Goal: Information Seeking & Learning: Learn about a topic

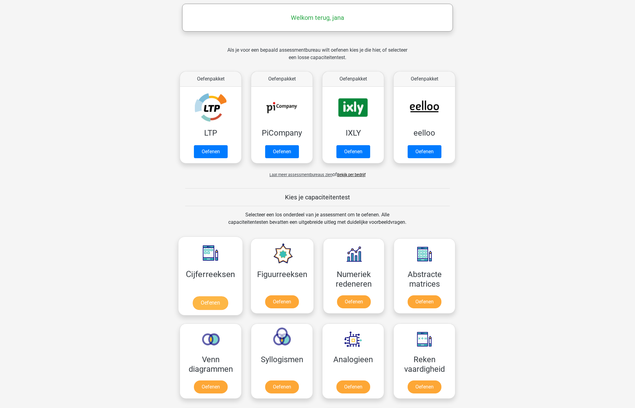
scroll to position [93, 0]
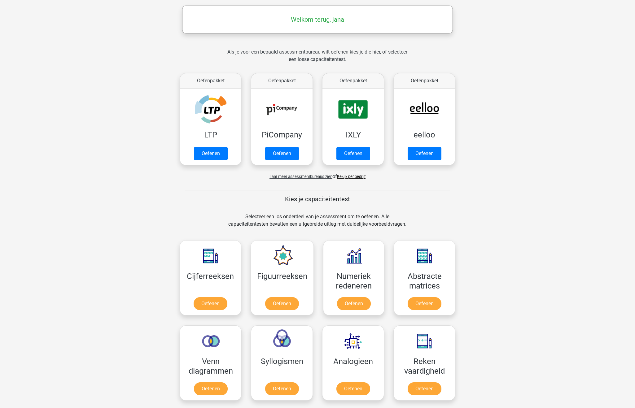
click at [358, 178] on link "Bekijk per bedrijf" at bounding box center [351, 176] width 29 height 5
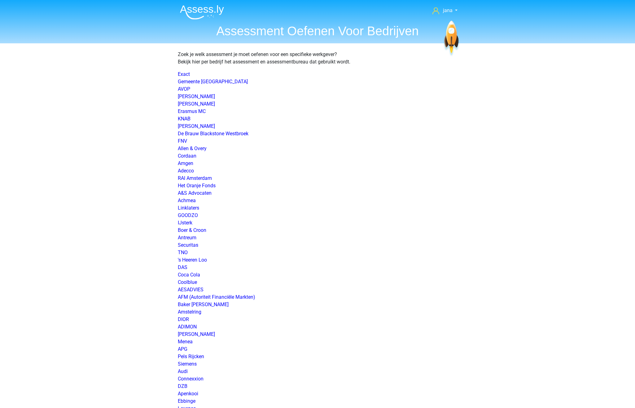
scroll to position [785, 0]
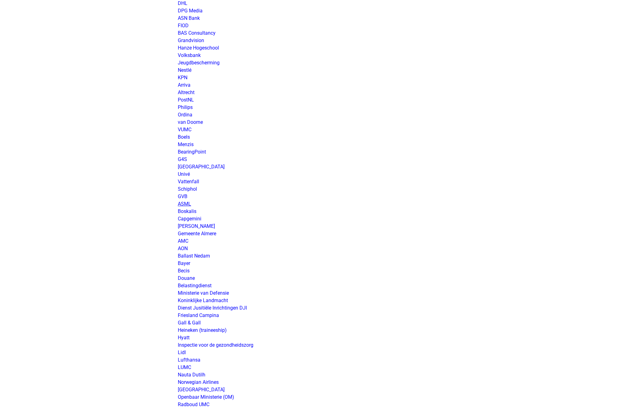
click at [187, 205] on link "ASML" at bounding box center [184, 204] width 13 height 6
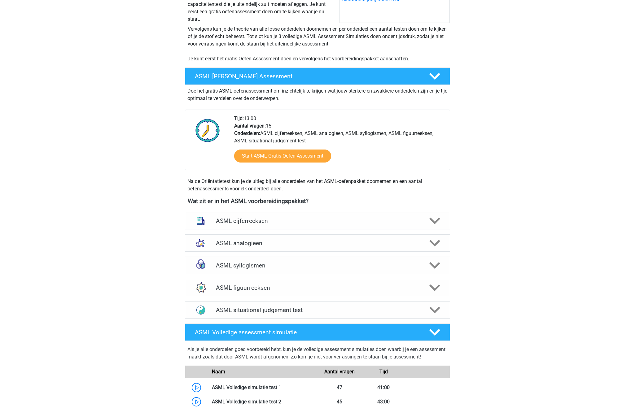
scroll to position [124, 0]
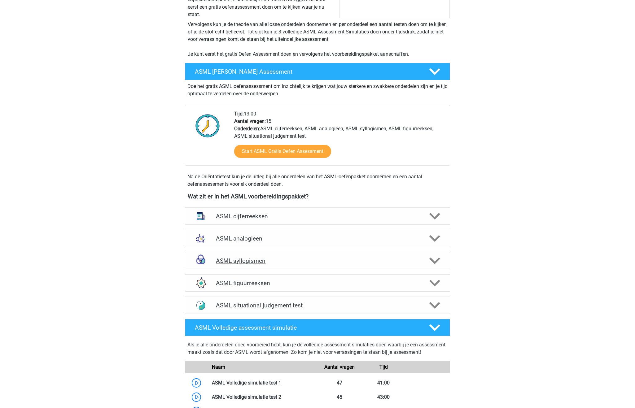
click at [254, 261] on h4 "ASML syllogismen" at bounding box center [317, 260] width 203 height 7
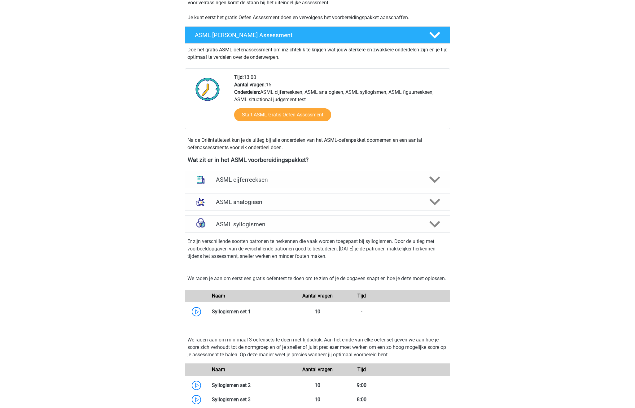
scroll to position [217, 0]
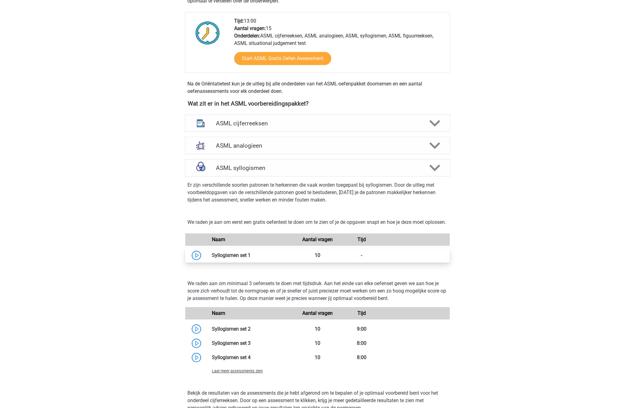
click at [251, 258] on link at bounding box center [251, 256] width 0 height 6
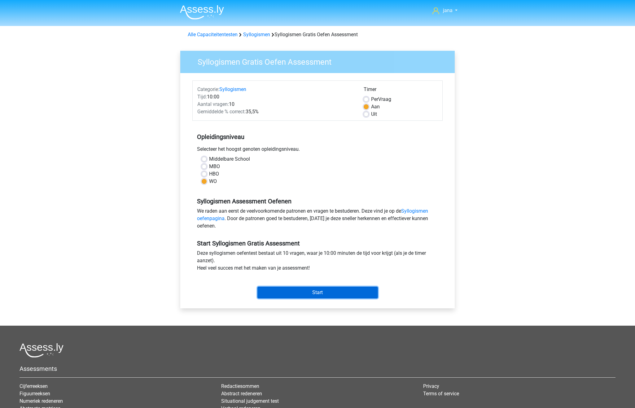
click at [295, 295] on input "Start" at bounding box center [317, 293] width 121 height 12
click at [321, 293] on input "Start" at bounding box center [317, 293] width 121 height 12
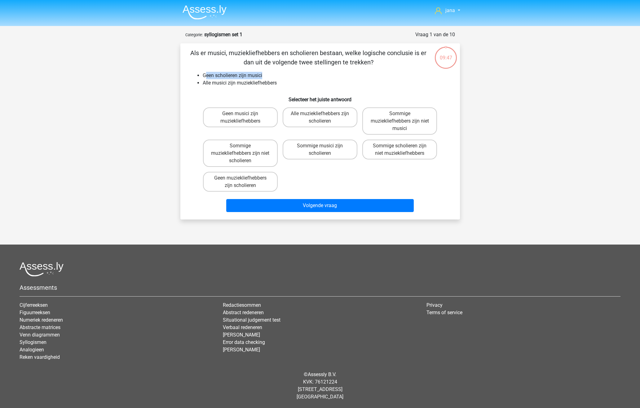
drag, startPoint x: 206, startPoint y: 75, endPoint x: 271, endPoint y: 73, distance: 65.1
click at [271, 73] on li "Geen scholieren zijn musici" at bounding box center [326, 75] width 247 height 7
drag, startPoint x: 202, startPoint y: 83, endPoint x: 291, endPoint y: 84, distance: 88.3
click at [291, 84] on li "Alle musici zijn muziekliefhebbers" at bounding box center [326, 82] width 247 height 7
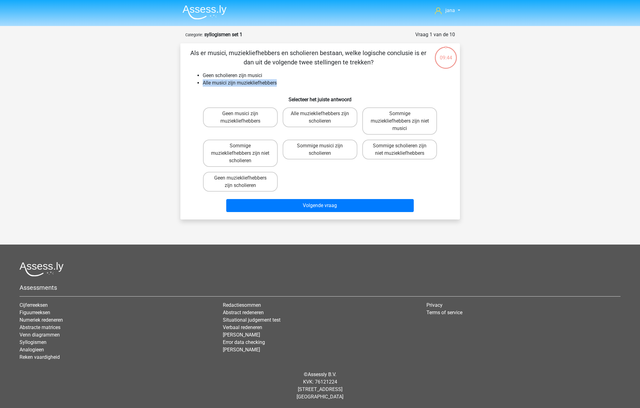
click at [290, 84] on li "Alle musici zijn muziekliefhebbers" at bounding box center [326, 82] width 247 height 7
click at [270, 176] on label "Geen muziekliefhebbers zijn scholieren" at bounding box center [240, 182] width 75 height 20
click at [244, 178] on input "Geen muziekliefhebbers zijn scholieren" at bounding box center [242, 180] width 4 height 4
radio input "true"
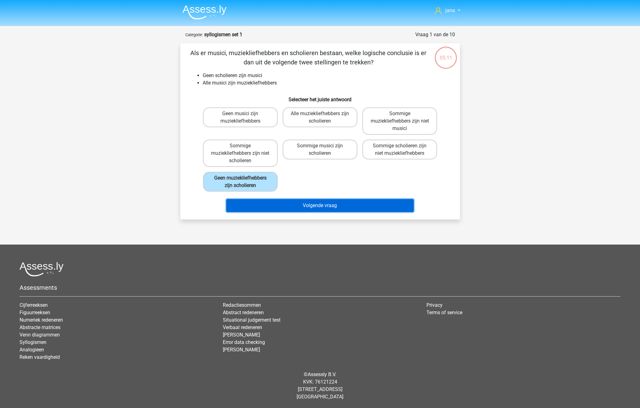
click at [335, 205] on button "Volgende vraag" at bounding box center [319, 205] width 187 height 13
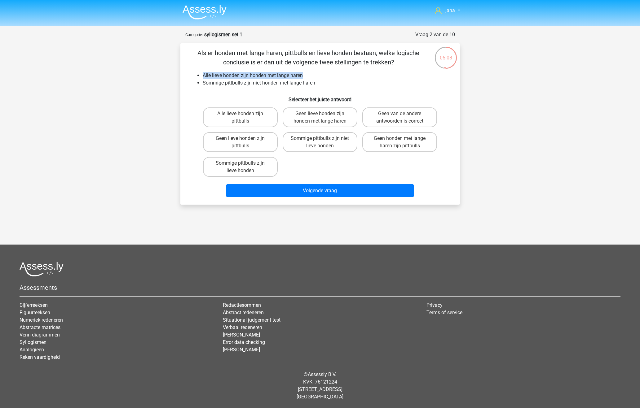
drag, startPoint x: 198, startPoint y: 72, endPoint x: 311, endPoint y: 72, distance: 113.4
click at [311, 72] on div "Als er honden met lange haren, pittbulls en lieve honden bestaan, welke logisch…" at bounding box center [320, 124] width 275 height 152
drag, startPoint x: 207, startPoint y: 82, endPoint x: 328, endPoint y: 82, distance: 120.8
click at [328, 82] on li "Sommige pittbulls zijn niet honden met lange haren" at bounding box center [326, 82] width 247 height 7
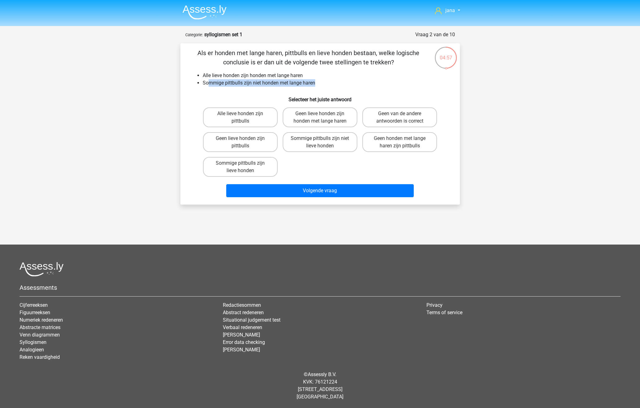
drag, startPoint x: 209, startPoint y: 82, endPoint x: 341, endPoint y: 84, distance: 131.1
click at [341, 84] on li "Sommige pittbulls zijn niet honden met lange haren" at bounding box center [326, 82] width 247 height 7
click at [387, 111] on label "Geen van de andere antwoorden is correct" at bounding box center [399, 118] width 75 height 20
click at [400, 114] on input "Geen van de andere antwoorden is correct" at bounding box center [402, 116] width 4 height 4
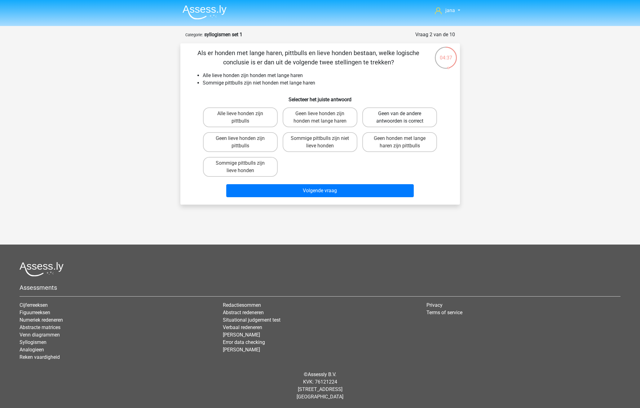
radio input "true"
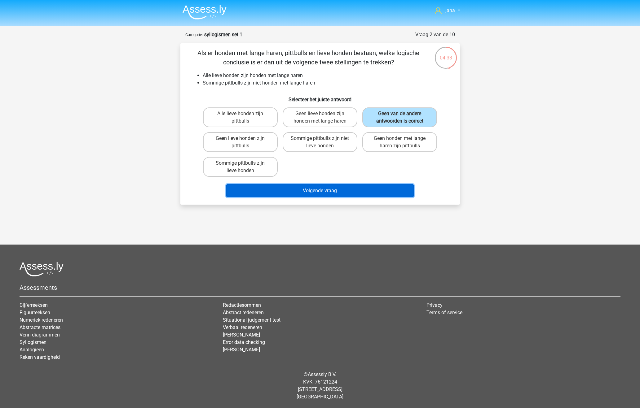
click at [369, 190] on button "Volgende vraag" at bounding box center [319, 190] width 187 height 13
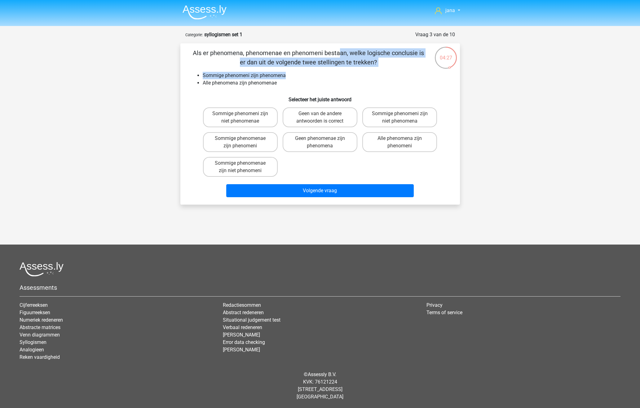
drag, startPoint x: 197, startPoint y: 49, endPoint x: 301, endPoint y: 76, distance: 107.4
click at [301, 76] on div "Als er phenomena, phenomenae en phenomeni bestaan, welke logische conclusie is …" at bounding box center [320, 124] width 275 height 152
click at [301, 76] on li "Sommige phenomeni zijn phenomena" at bounding box center [326, 75] width 247 height 7
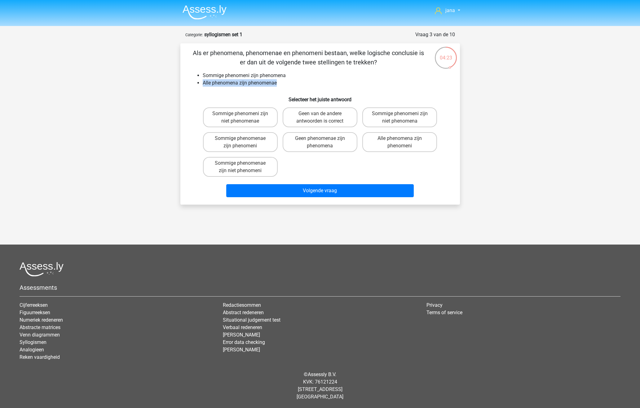
drag, startPoint x: 201, startPoint y: 82, endPoint x: 284, endPoint y: 84, distance: 82.8
click at [284, 84] on ul "Sommige phenomeni zijn phenomena Alle phenomena zijn phenomenae" at bounding box center [320, 79] width 260 height 15
click at [223, 159] on label "Sommige phenomenae zijn niet phenomeni" at bounding box center [240, 167] width 75 height 20
click at [240, 163] on input "Sommige phenomenae zijn niet phenomeni" at bounding box center [242, 165] width 4 height 4
radio input "true"
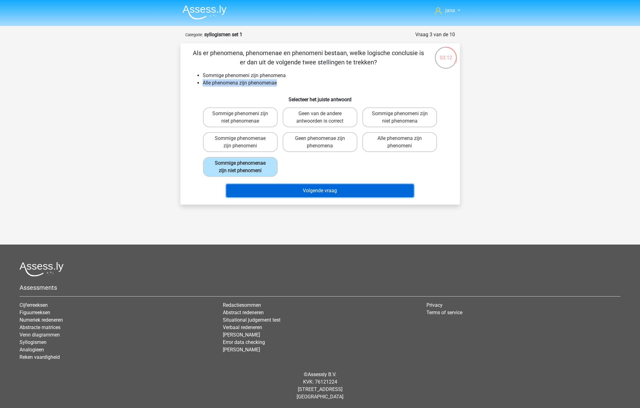
click at [304, 185] on button "Volgende vraag" at bounding box center [319, 190] width 187 height 13
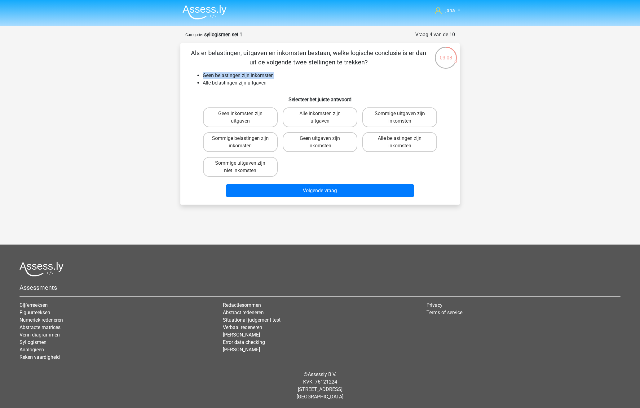
drag, startPoint x: 195, startPoint y: 74, endPoint x: 288, endPoint y: 77, distance: 93.3
click at [288, 77] on ul "Geen belastingen zijn inkomsten Alle belastingen zijn uitgaven" at bounding box center [320, 79] width 260 height 15
drag, startPoint x: 202, startPoint y: 84, endPoint x: 275, endPoint y: 85, distance: 73.1
click at [275, 85] on ul "Geen belastingen zijn inkomsten Alle belastingen zijn uitgaven" at bounding box center [320, 79] width 260 height 15
click at [275, 85] on li "Alle belastingen zijn uitgaven" at bounding box center [326, 82] width 247 height 7
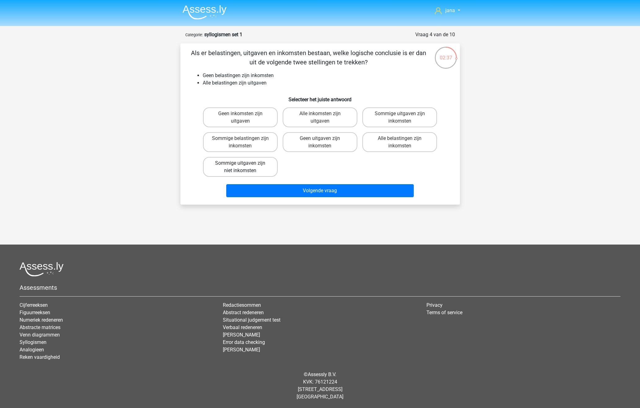
click at [250, 174] on label "Sommige uitgaven zijn niet inkomsten" at bounding box center [240, 167] width 75 height 20
click at [244, 167] on input "Sommige uitgaven zijn niet inkomsten" at bounding box center [242, 165] width 4 height 4
radio input "true"
click at [315, 201] on div "Als er belastingen, uitgaven en inkomsten bestaan, welke logische conclusie is …" at bounding box center [319, 123] width 279 height 161
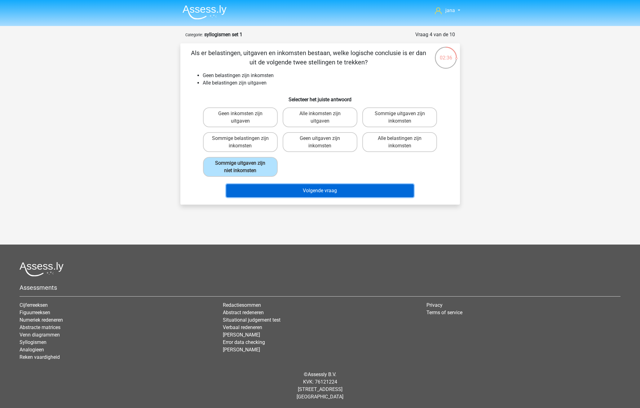
click at [314, 192] on button "Volgende vraag" at bounding box center [319, 190] width 187 height 13
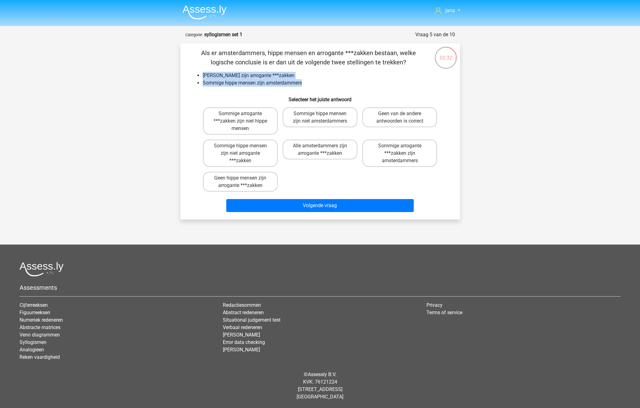
drag, startPoint x: 202, startPoint y: 77, endPoint x: 307, endPoint y: 84, distance: 105.2
click at [307, 84] on ul "Geen amsterdammers zijn arrogante ***zakken Sommige hippe mensen zijn amsterdam…" at bounding box center [320, 79] width 260 height 15
click at [307, 84] on li "Sommige hippe mensen zijn amsterdammers" at bounding box center [326, 82] width 247 height 7
drag, startPoint x: 307, startPoint y: 84, endPoint x: 180, endPoint y: 70, distance: 127.8
click at [180, 70] on div "02:29 Vraag 5 van de 10 Categorie: syllogismen set 1 Als er amsterdammers, hipp…" at bounding box center [319, 125] width 289 height 189
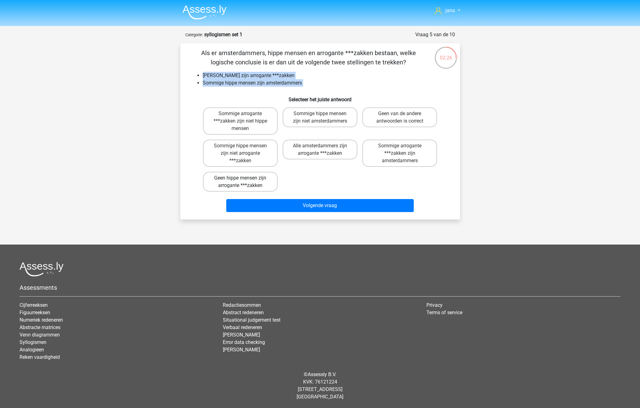
click at [210, 181] on label "Geen hippe mensen zijn arrogante ***zakken" at bounding box center [240, 182] width 75 height 20
click at [240, 181] on input "Geen hippe mensen zijn arrogante ***zakken" at bounding box center [242, 180] width 4 height 4
radio input "true"
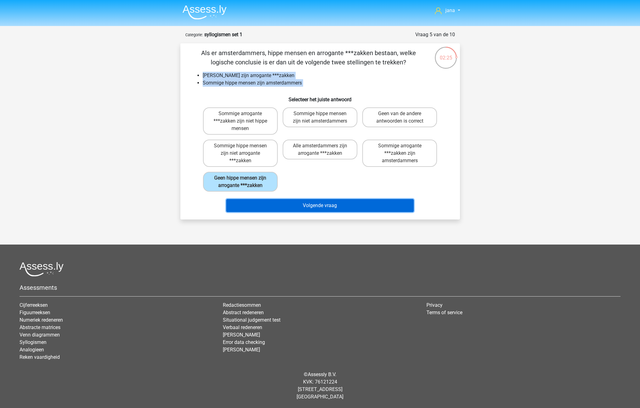
click at [323, 203] on button "Volgende vraag" at bounding box center [319, 205] width 187 height 13
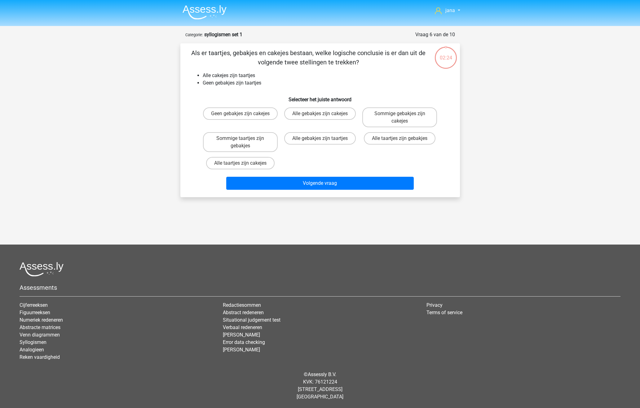
click at [341, 138] on label "Alle gebakjes zijn taartjes" at bounding box center [320, 138] width 72 height 12
click at [324, 139] on input "Alle gebakjes zijn taartjes" at bounding box center [322, 141] width 4 height 4
radio input "true"
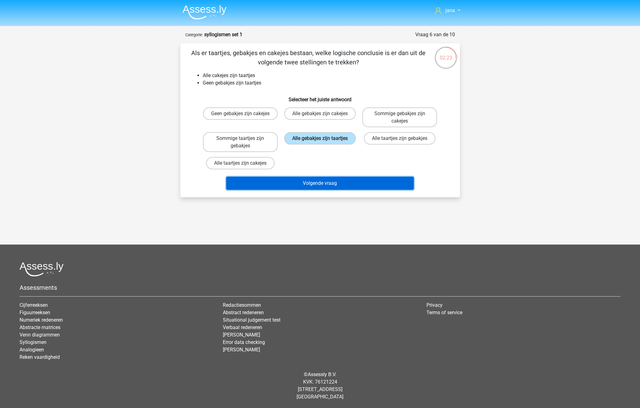
click at [344, 184] on button "Volgende vraag" at bounding box center [319, 183] width 187 height 13
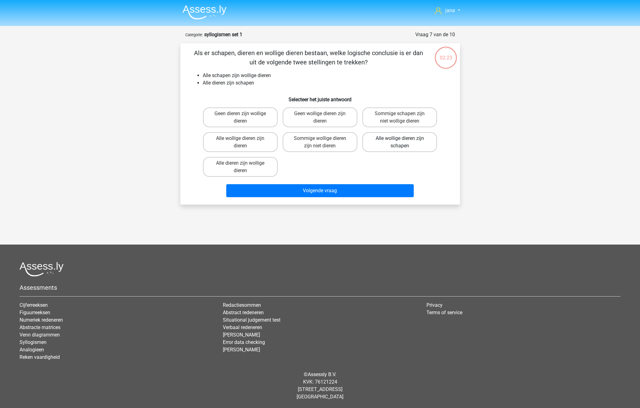
click at [374, 142] on label "Alle wollige dieren zijn schapen" at bounding box center [399, 142] width 75 height 20
click at [400, 142] on input "Alle wollige dieren zijn schapen" at bounding box center [402, 141] width 4 height 4
radio input "true"
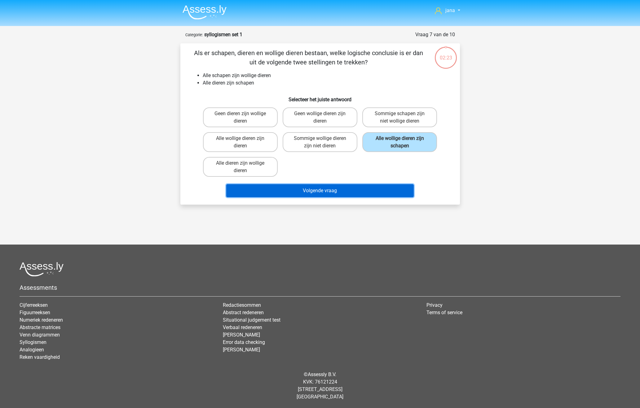
click at [355, 191] on button "Volgende vraag" at bounding box center [319, 190] width 187 height 13
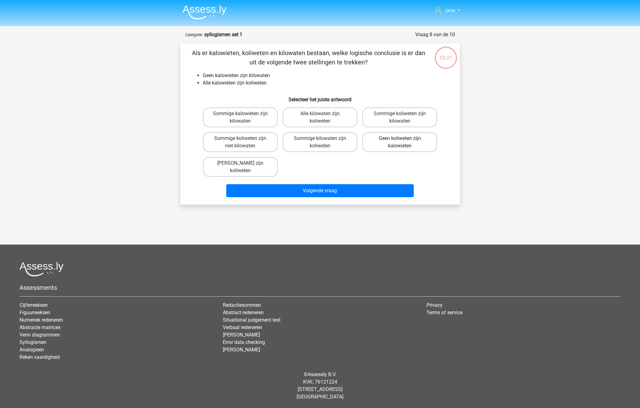
click at [377, 133] on label "Geen koliweten zijn kalowieten" at bounding box center [399, 142] width 75 height 20
click at [400, 139] on input "Geen koliweten zijn kalowieten" at bounding box center [402, 141] width 4 height 4
radio input "true"
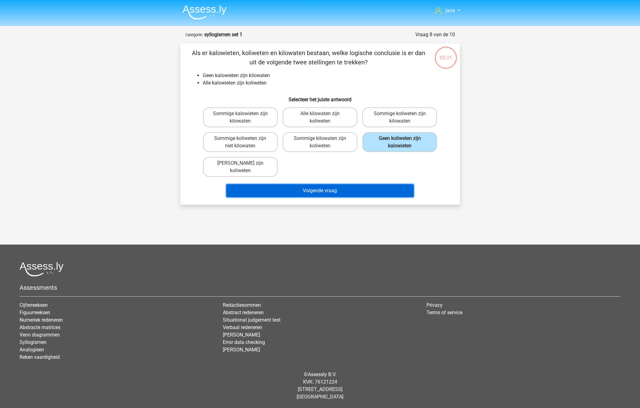
click at [363, 195] on button "Volgende vraag" at bounding box center [319, 190] width 187 height 13
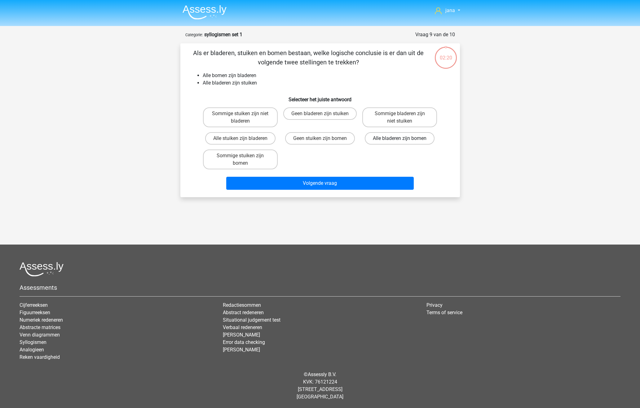
click at [403, 134] on label "Alle bladeren zijn bomen" at bounding box center [400, 138] width 70 height 12
click at [403, 139] on input "Alle bladeren zijn bomen" at bounding box center [402, 141] width 4 height 4
radio input "true"
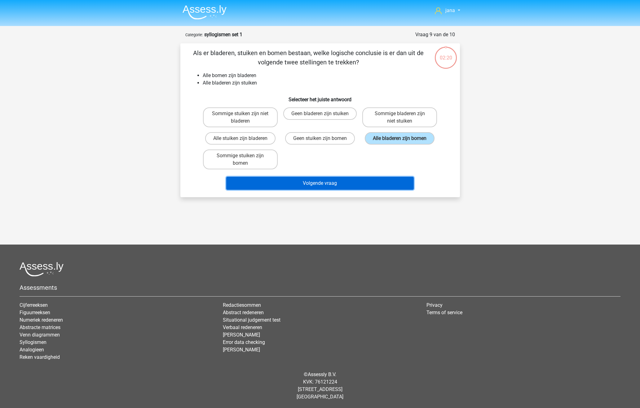
click at [373, 184] on button "Volgende vraag" at bounding box center [319, 183] width 187 height 13
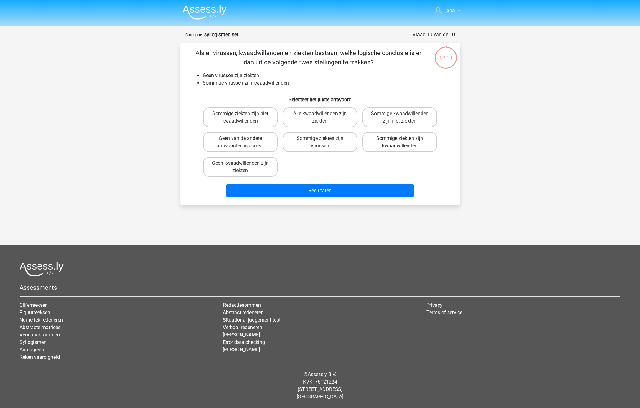
click at [392, 142] on label "Sommige ziekten zijn kwaadwillenden" at bounding box center [399, 142] width 75 height 20
click at [400, 142] on input "Sommige ziekten zijn kwaadwillenden" at bounding box center [402, 141] width 4 height 4
radio input "true"
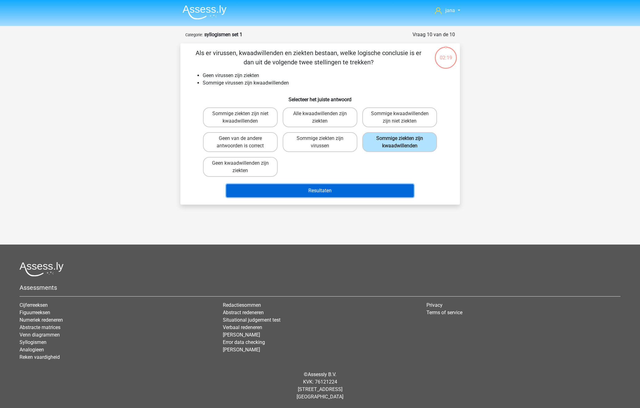
click at [363, 191] on button "Resultaten" at bounding box center [319, 190] width 187 height 13
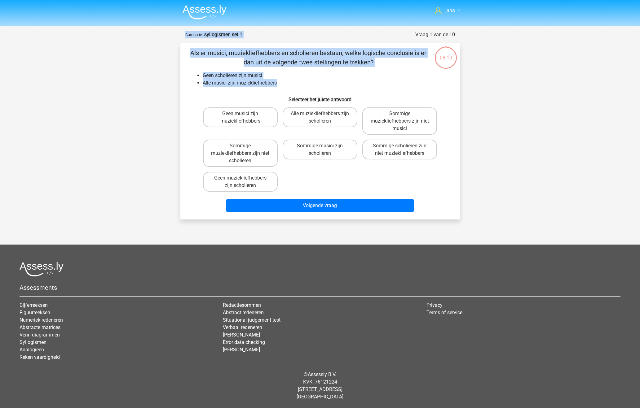
drag, startPoint x: 291, startPoint y: 70, endPoint x: 95, endPoint y: 31, distance: 200.0
click at [95, 31] on div "jana jana2022@hotmail.com Nederlands English" at bounding box center [320, 199] width 640 height 398
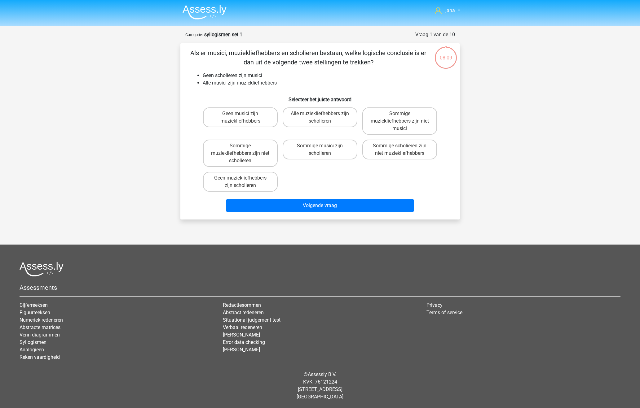
click at [119, 96] on div "jana jana2022@hotmail.com Nederlands English" at bounding box center [320, 199] width 640 height 398
drag, startPoint x: 204, startPoint y: 33, endPoint x: 304, endPoint y: 30, distance: 100.1
click at [304, 30] on div "jana jana2022@hotmail.com Nederlands English" at bounding box center [320, 199] width 640 height 398
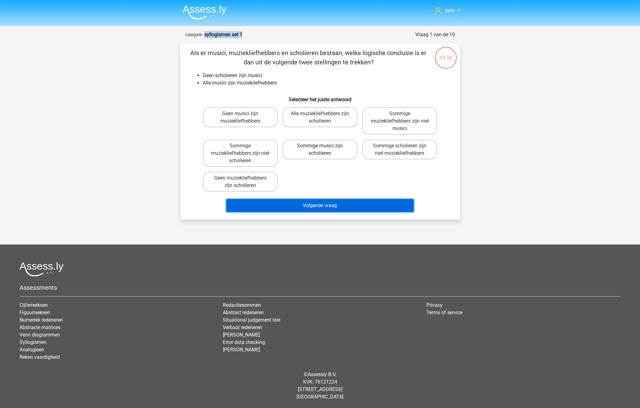
drag, startPoint x: 340, startPoint y: 207, endPoint x: 340, endPoint y: 150, distance: 56.4
click at [340, 170] on div "Als er musici, muziekliefhebbers en scholieren bestaan, welke logische conclusi…" at bounding box center [320, 131] width 275 height 166
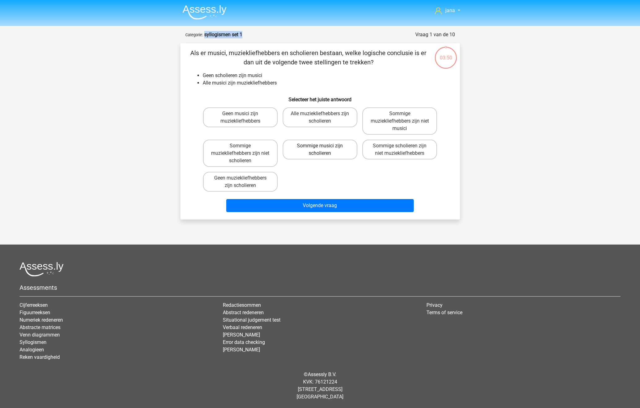
click at [340, 145] on label "Sommige musici zijn scholieren" at bounding box center [320, 150] width 75 height 20
click at [324, 146] on input "Sommige musici zijn scholieren" at bounding box center [322, 148] width 4 height 4
radio input "true"
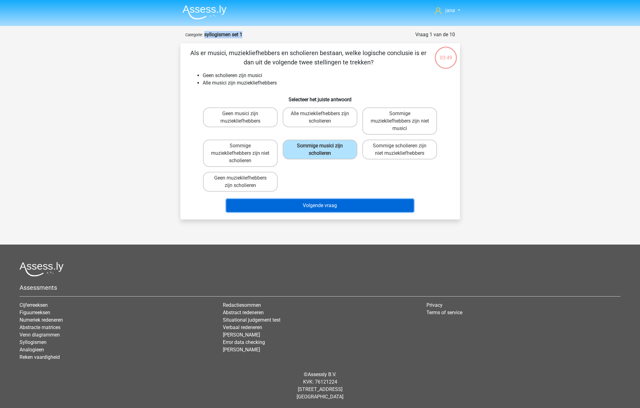
click at [330, 209] on button "Volgende vraag" at bounding box center [319, 205] width 187 height 13
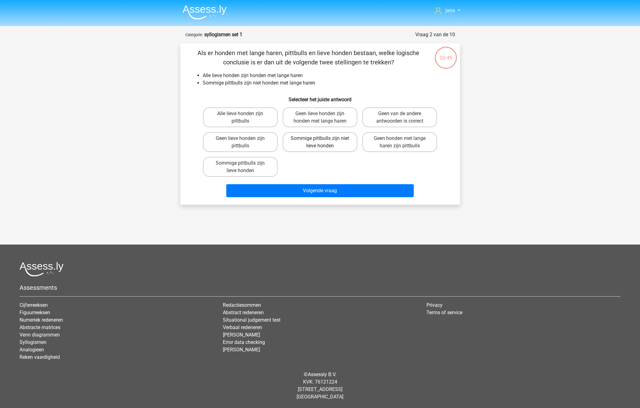
click at [341, 143] on label "Sommige pittbulls zijn niet lieve honden" at bounding box center [320, 142] width 75 height 20
click at [324, 143] on input "Sommige pittbulls zijn niet lieve honden" at bounding box center [322, 141] width 4 height 4
radio input "true"
click at [343, 217] on div "jana jana2022@hotmail.com Nederlands English" at bounding box center [320, 191] width 640 height 383
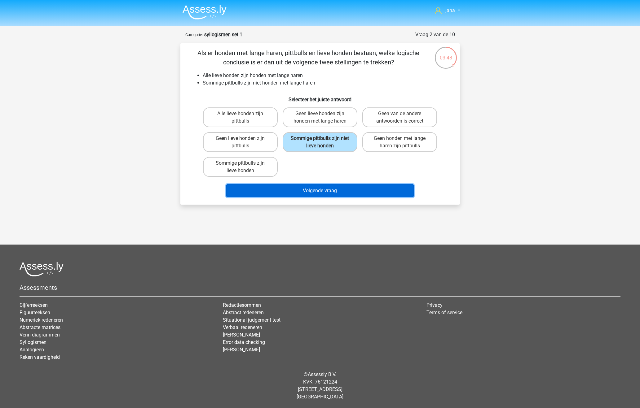
click at [345, 191] on button "Volgende vraag" at bounding box center [319, 190] width 187 height 13
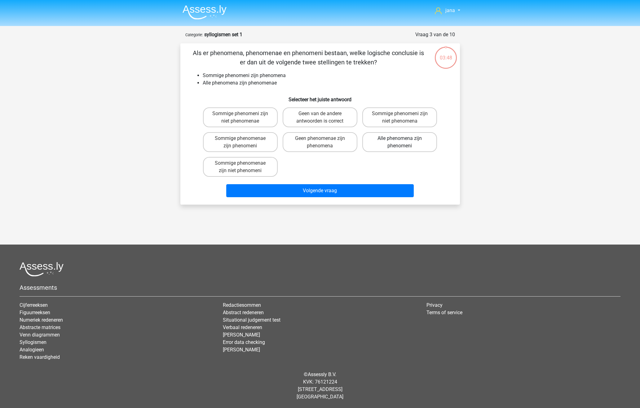
click at [407, 137] on label "Alle phenomena zijn phenomeni" at bounding box center [399, 142] width 75 height 20
click at [404, 139] on input "Alle phenomena zijn phenomeni" at bounding box center [402, 141] width 4 height 4
radio input "true"
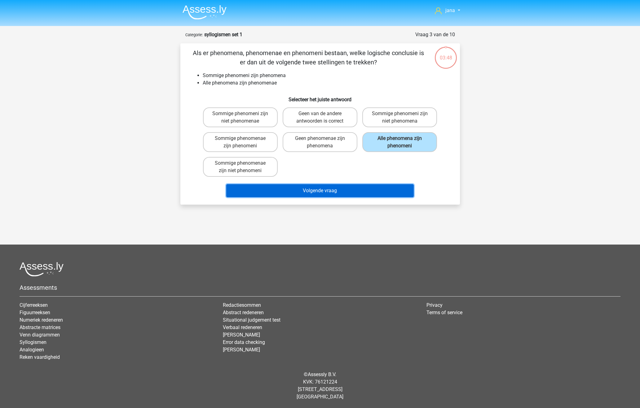
click at [376, 191] on button "Volgende vraag" at bounding box center [319, 190] width 187 height 13
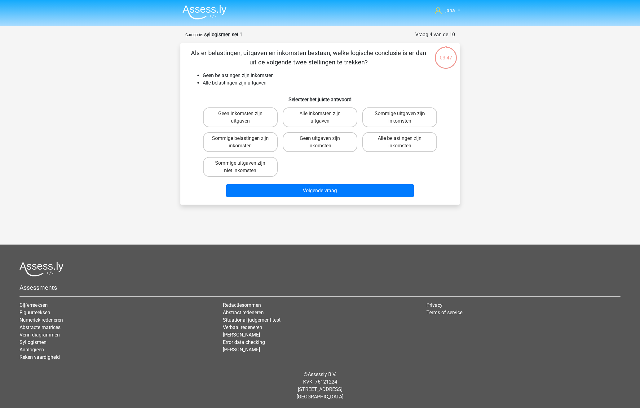
click at [411, 131] on div "Alle belastingen zijn inkomsten" at bounding box center [400, 142] width 80 height 25
click at [398, 146] on label "Alle belastingen zijn inkomsten" at bounding box center [399, 142] width 75 height 20
click at [400, 143] on input "Alle belastingen zijn inkomsten" at bounding box center [402, 141] width 4 height 4
radio input "true"
click at [377, 183] on div "Volgende vraag" at bounding box center [320, 189] width 260 height 20
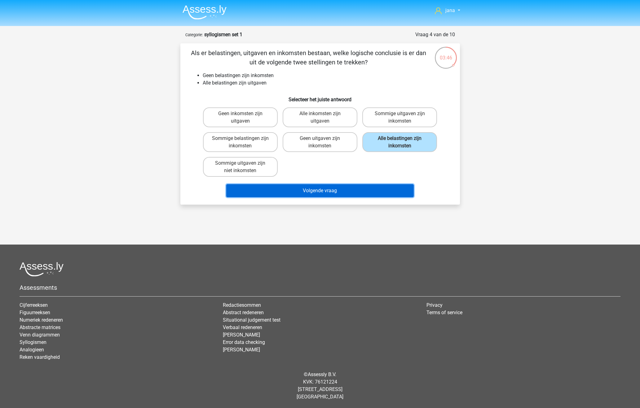
click at [381, 190] on button "Volgende vraag" at bounding box center [319, 190] width 187 height 13
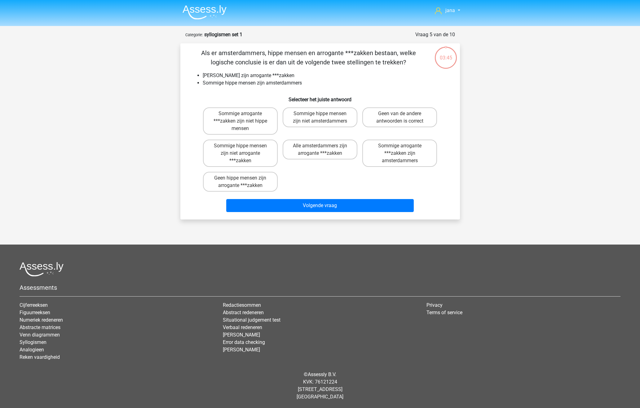
click at [278, 131] on div "Geen van de andere antwoorden is correct" at bounding box center [240, 121] width 75 height 27
drag, startPoint x: 403, startPoint y: 119, endPoint x: 398, endPoint y: 131, distance: 12.7
click at [403, 120] on label "Geen van de andere antwoorden is correct" at bounding box center [399, 118] width 75 height 20
click at [403, 118] on input "Geen van de andere antwoorden is correct" at bounding box center [402, 116] width 4 height 4
radio input "true"
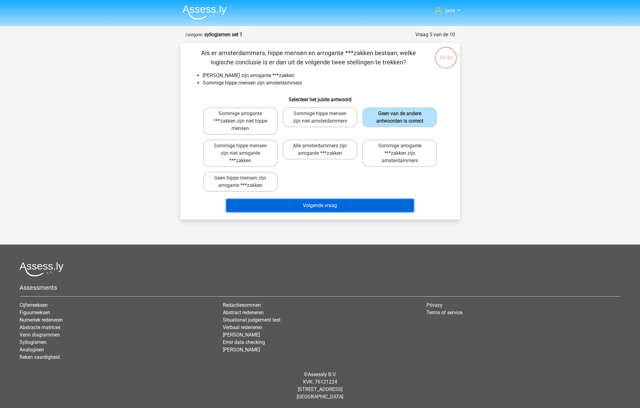
click at [380, 206] on button "Volgende vraag" at bounding box center [319, 205] width 187 height 13
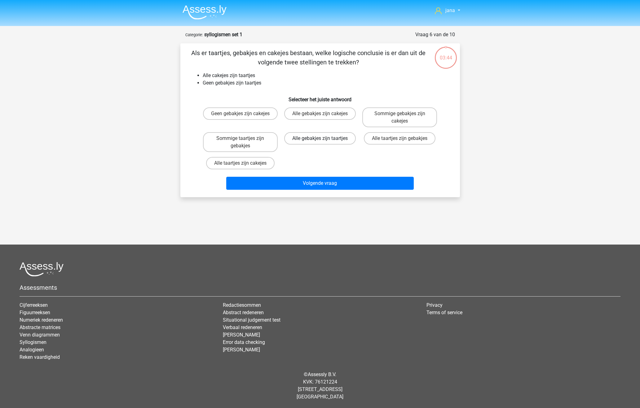
click at [320, 136] on label "Alle gebakjes zijn taartjes" at bounding box center [320, 138] width 72 height 12
click at [320, 139] on input "Alle gebakjes zijn taartjes" at bounding box center [322, 141] width 4 height 4
radio input "true"
click at [347, 194] on div "Als er taartjes, gebakjes en cakejes bestaan, welke logische conclusie is er da…" at bounding box center [319, 120] width 279 height 154
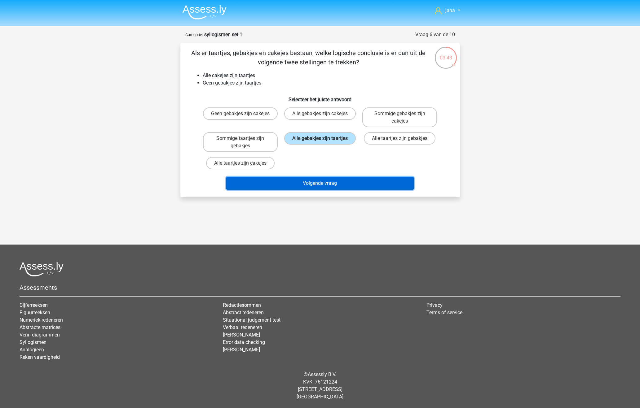
click at [348, 187] on button "Volgende vraag" at bounding box center [319, 183] width 187 height 13
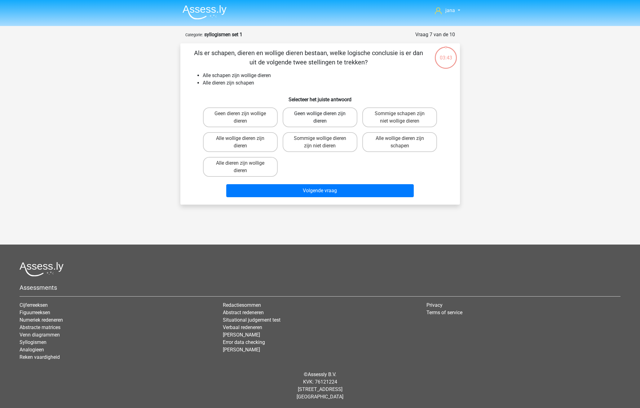
click at [319, 110] on label "Geen wollige dieren zijn dieren" at bounding box center [320, 118] width 75 height 20
click at [320, 114] on input "Geen wollige dieren zijn dieren" at bounding box center [322, 116] width 4 height 4
radio input "true"
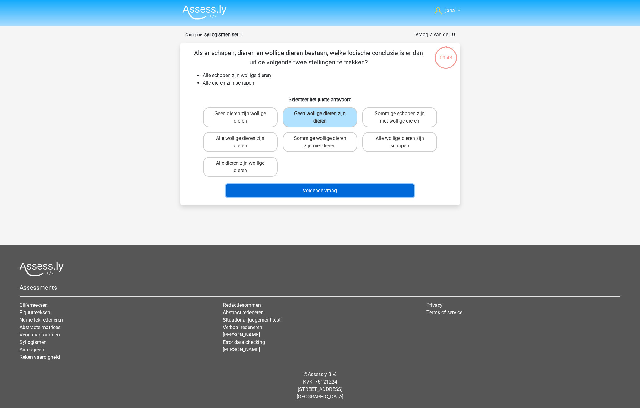
click at [338, 193] on button "Volgende vraag" at bounding box center [319, 190] width 187 height 13
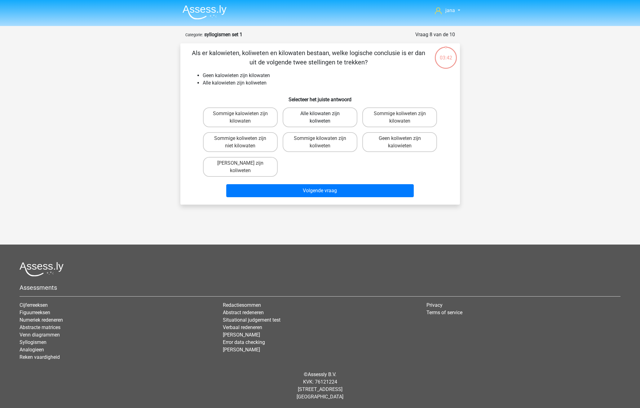
click at [331, 121] on label "Alle kilowaten zijn koliweten" at bounding box center [320, 118] width 75 height 20
click at [324, 118] on input "Alle kilowaten zijn koliweten" at bounding box center [322, 116] width 4 height 4
radio input "true"
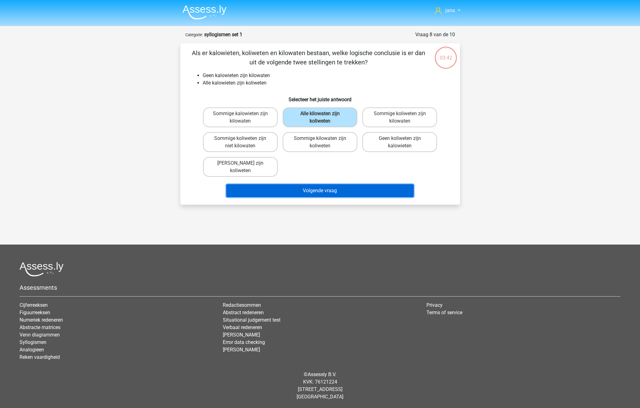
click at [347, 196] on button "Volgende vraag" at bounding box center [319, 190] width 187 height 13
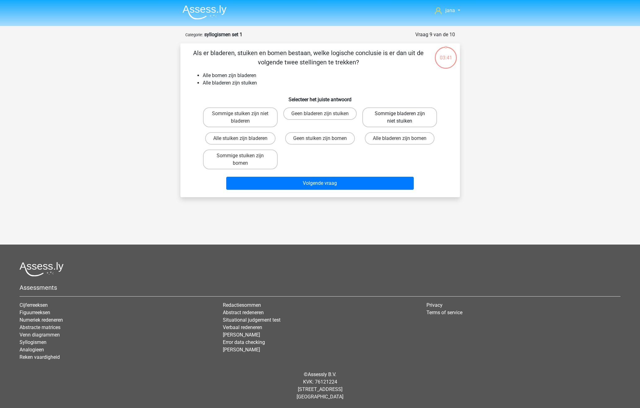
click at [404, 110] on label "Sommige bladeren zijn niet stuiken" at bounding box center [399, 118] width 75 height 20
click at [404, 114] on input "Sommige bladeren zijn niet stuiken" at bounding box center [402, 116] width 4 height 4
radio input "true"
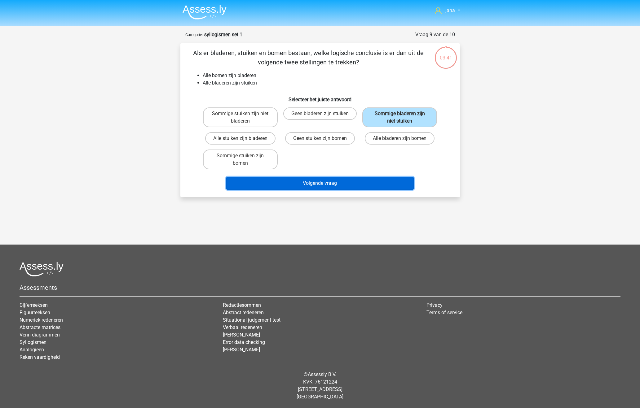
click at [352, 187] on button "Volgende vraag" at bounding box center [319, 183] width 187 height 13
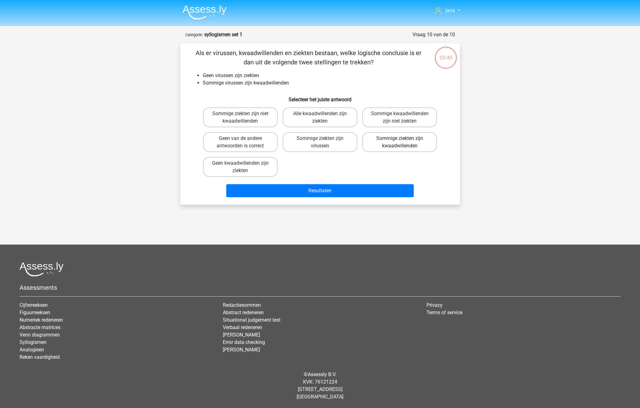
click at [394, 136] on label "Sommige ziekten zijn kwaadwillenden" at bounding box center [399, 142] width 75 height 20
click at [400, 139] on input "Sommige ziekten zijn kwaadwillenden" at bounding box center [402, 141] width 4 height 4
radio input "true"
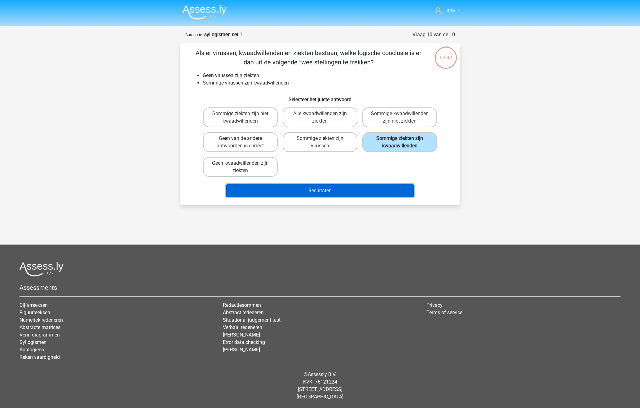
click at [354, 193] on button "Resultaten" at bounding box center [319, 190] width 187 height 13
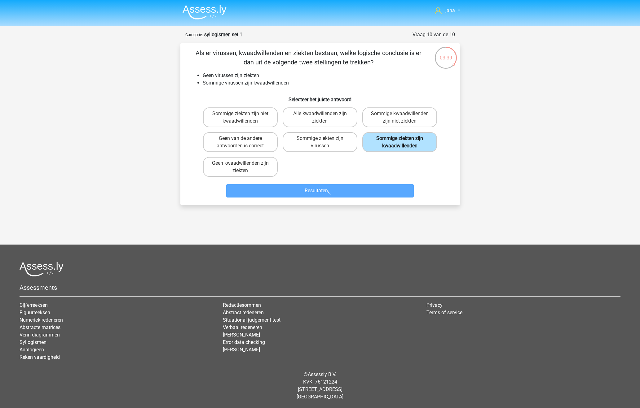
click at [394, 137] on label "Sommige ziekten zijn kwaadwillenden" at bounding box center [399, 142] width 75 height 20
click at [400, 139] on input "Sommige ziekten zijn kwaadwillenden" at bounding box center [402, 141] width 4 height 4
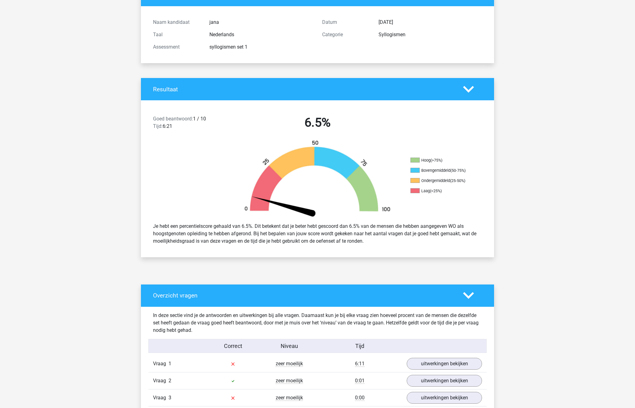
scroll to position [62, 0]
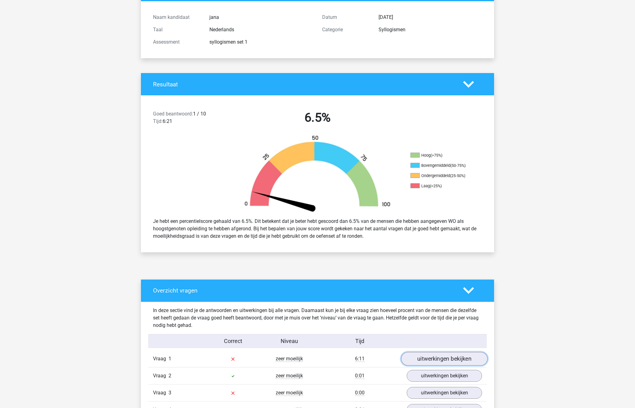
click at [442, 358] on link "uitwerkingen bekijken" at bounding box center [444, 359] width 86 height 14
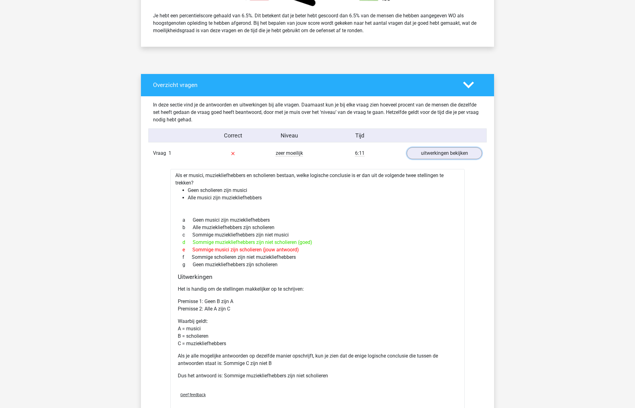
scroll to position [279, 0]
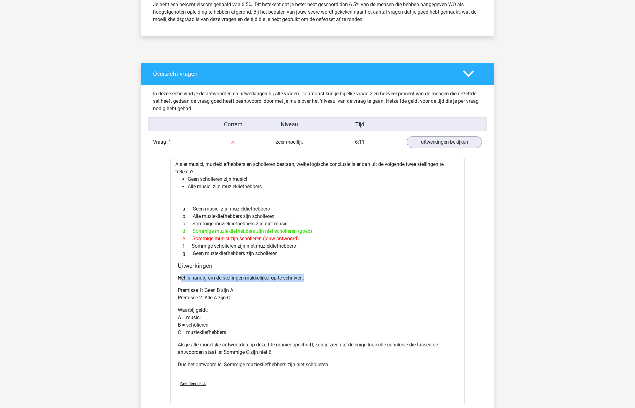
drag, startPoint x: 182, startPoint y: 280, endPoint x: 322, endPoint y: 271, distance: 139.8
click at [322, 271] on div "Uitwerkingen Het is handig om de stellingen makkelijker op te schrijven: Premis…" at bounding box center [317, 319] width 284 height 114
click at [191, 278] on p "Het is handig om de stellingen makkelijker op te schrijven:" at bounding box center [317, 278] width 279 height 7
drag, startPoint x: 180, startPoint y: 290, endPoint x: 232, endPoint y: 284, distance: 52.7
click at [232, 284] on div "Het is handig om de stellingen makkelijker op te schrijven: Premisse 1: Geen B …" at bounding box center [317, 324] width 279 height 104
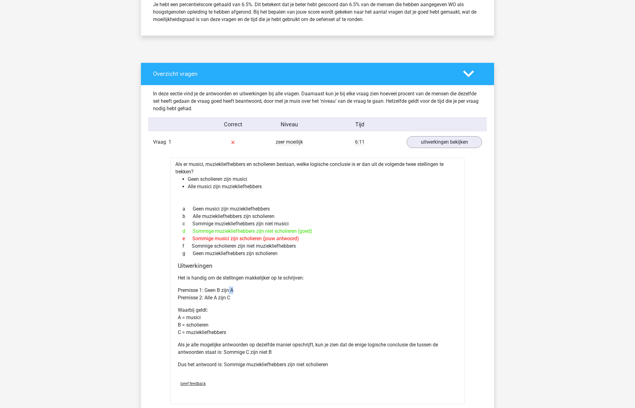
drag, startPoint x: 256, startPoint y: 284, endPoint x: 230, endPoint y: 293, distance: 27.4
click at [230, 293] on div "Het is handig om de stellingen makkelijker op te schrijven: Premisse 1: Geen B …" at bounding box center [317, 324] width 279 height 104
click at [233, 291] on p "Premisse 1: Geen B zijn A Premisse 2: Alle A zijn C" at bounding box center [317, 294] width 279 height 15
drag, startPoint x: 241, startPoint y: 290, endPoint x: 178, endPoint y: 284, distance: 63.1
click at [178, 284] on div "Het is handig om de stellingen makkelijker op te schrijven: Premisse 1: Geen B …" at bounding box center [317, 324] width 279 height 104
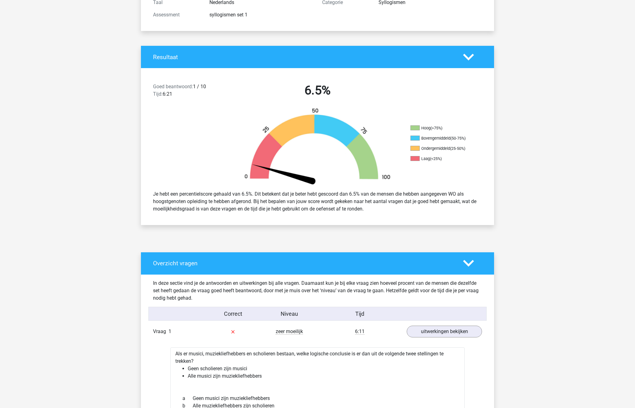
scroll to position [31, 0]
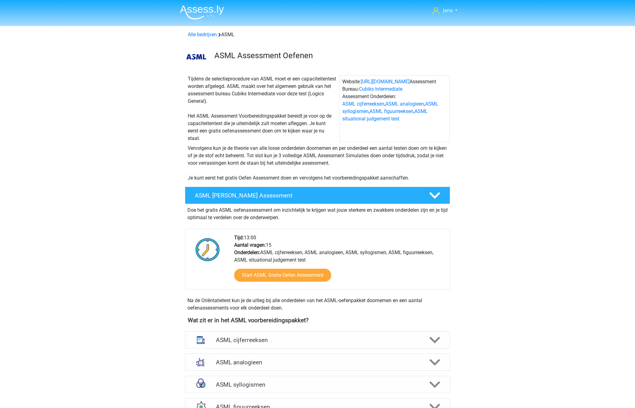
scroll to position [217, 0]
